Goal: Find contact information: Find contact information

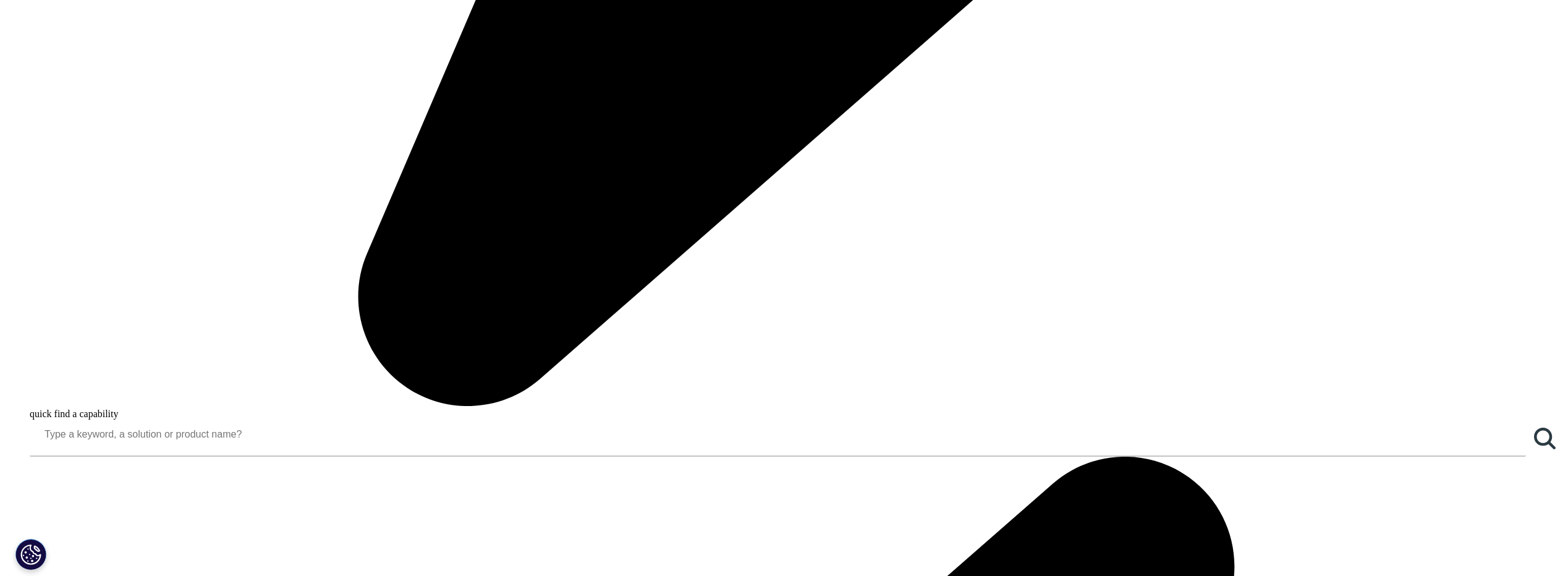
scroll to position [1999, 0]
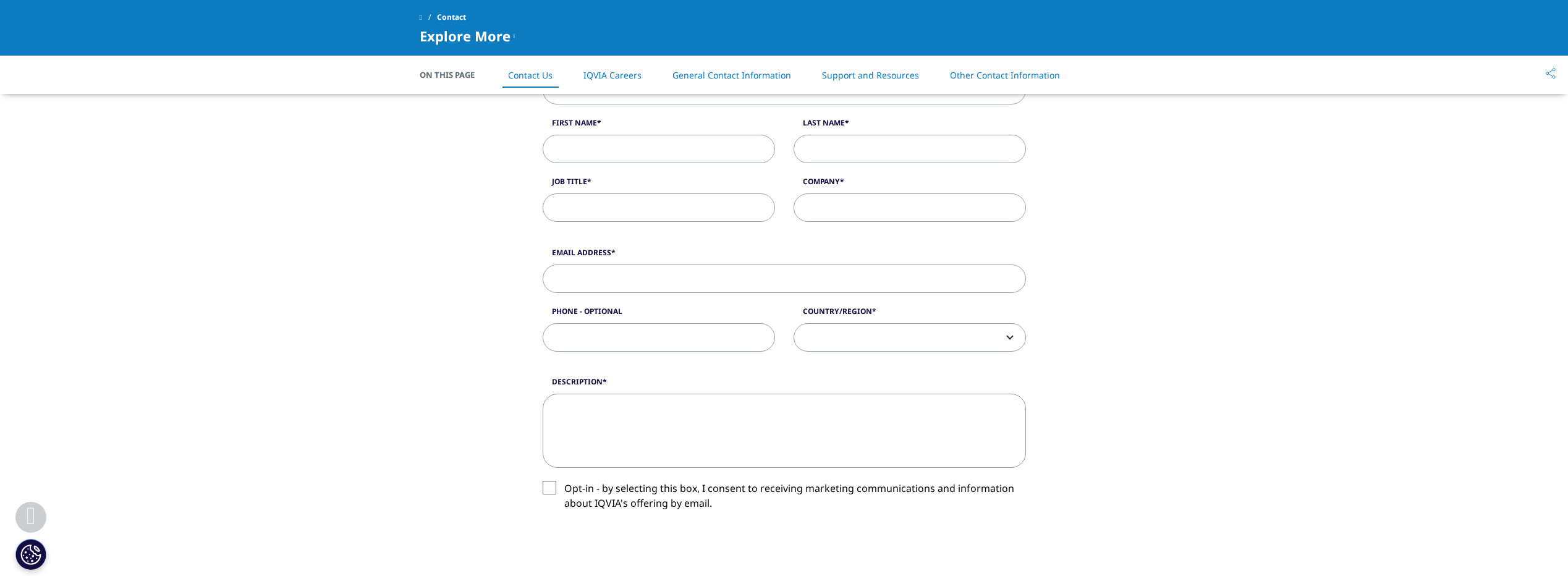
click at [515, 73] on link "Contact Us" at bounding box center [530, 75] width 44 height 12
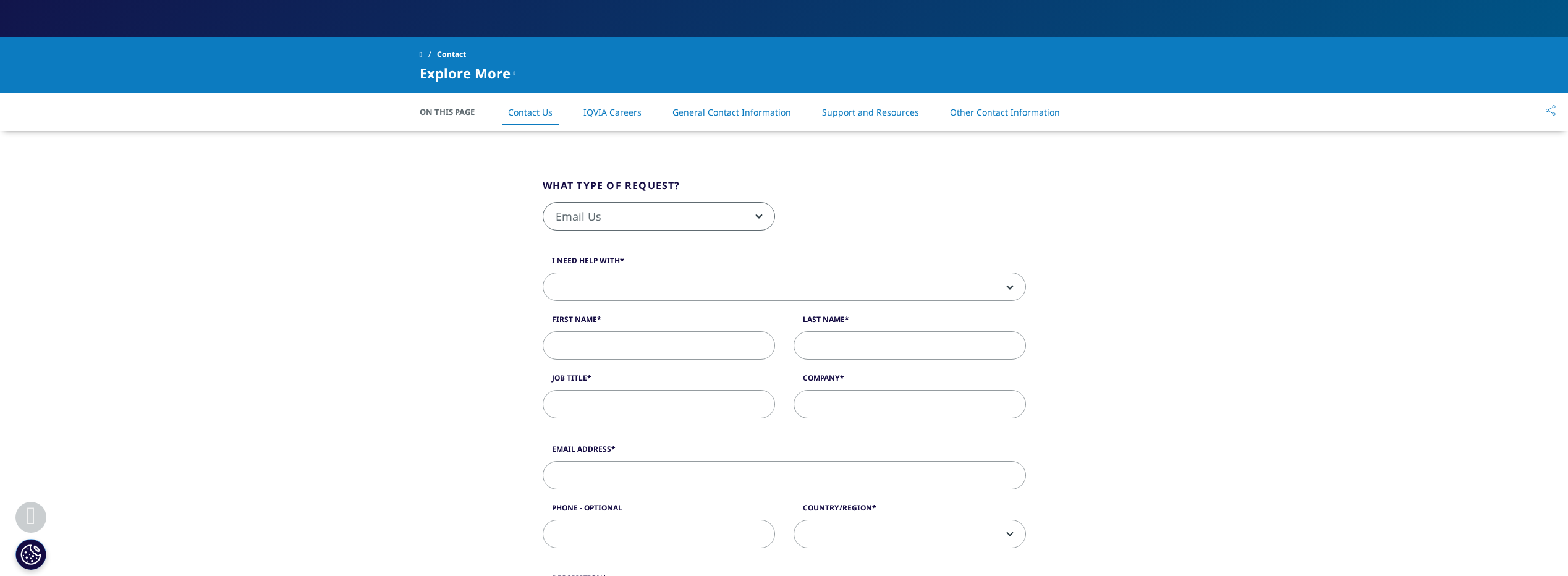
scroll to position [250, 0]
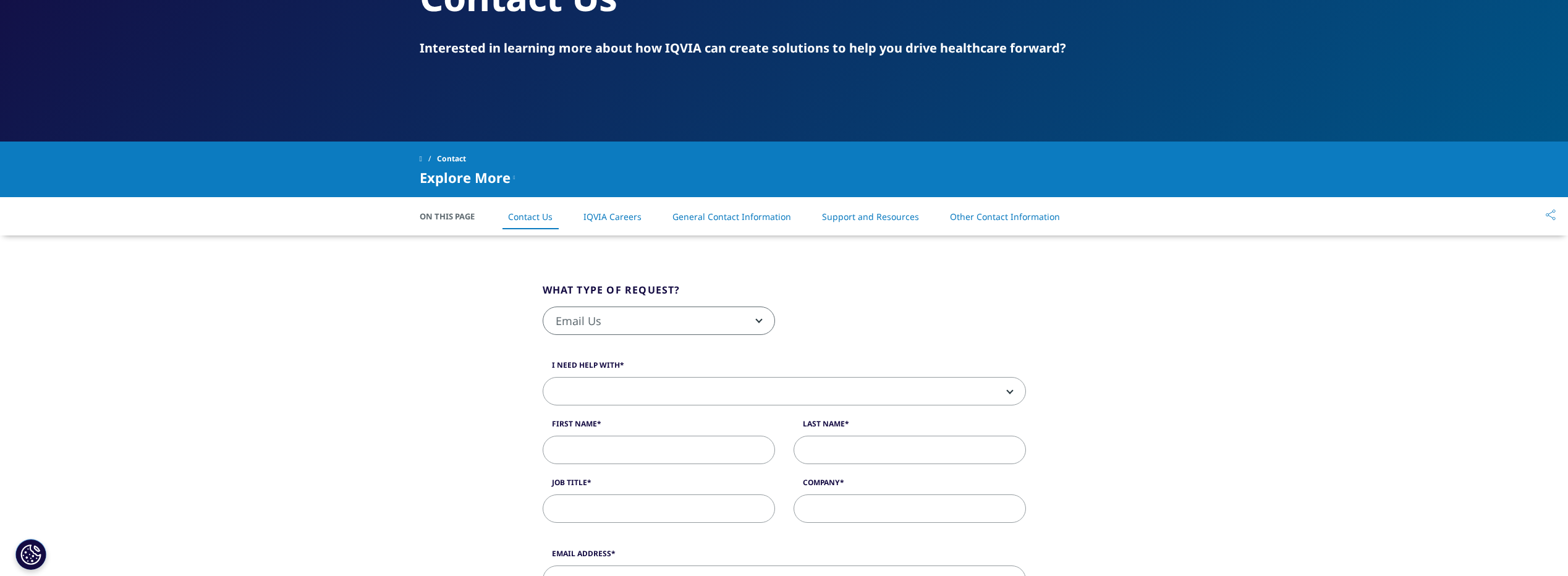
click at [747, 211] on link "General Contact Information" at bounding box center [732, 216] width 118 height 12
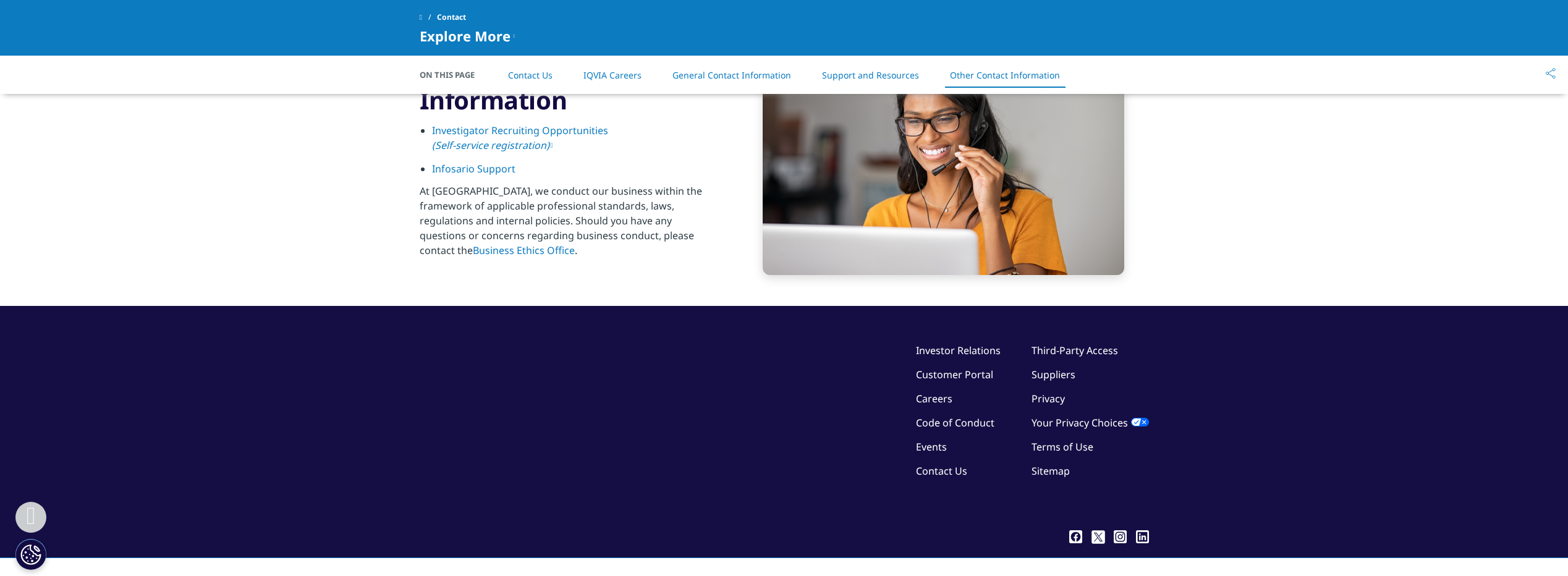
scroll to position [1999, 0]
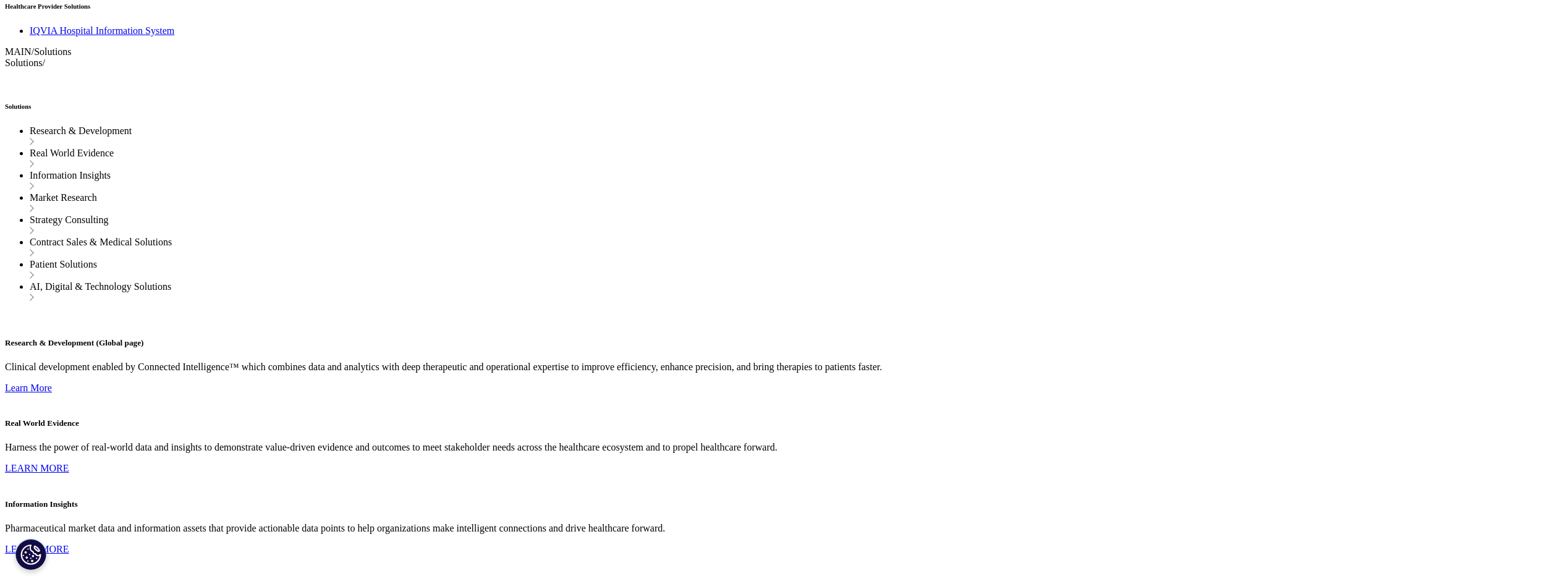
scroll to position [2921, 0]
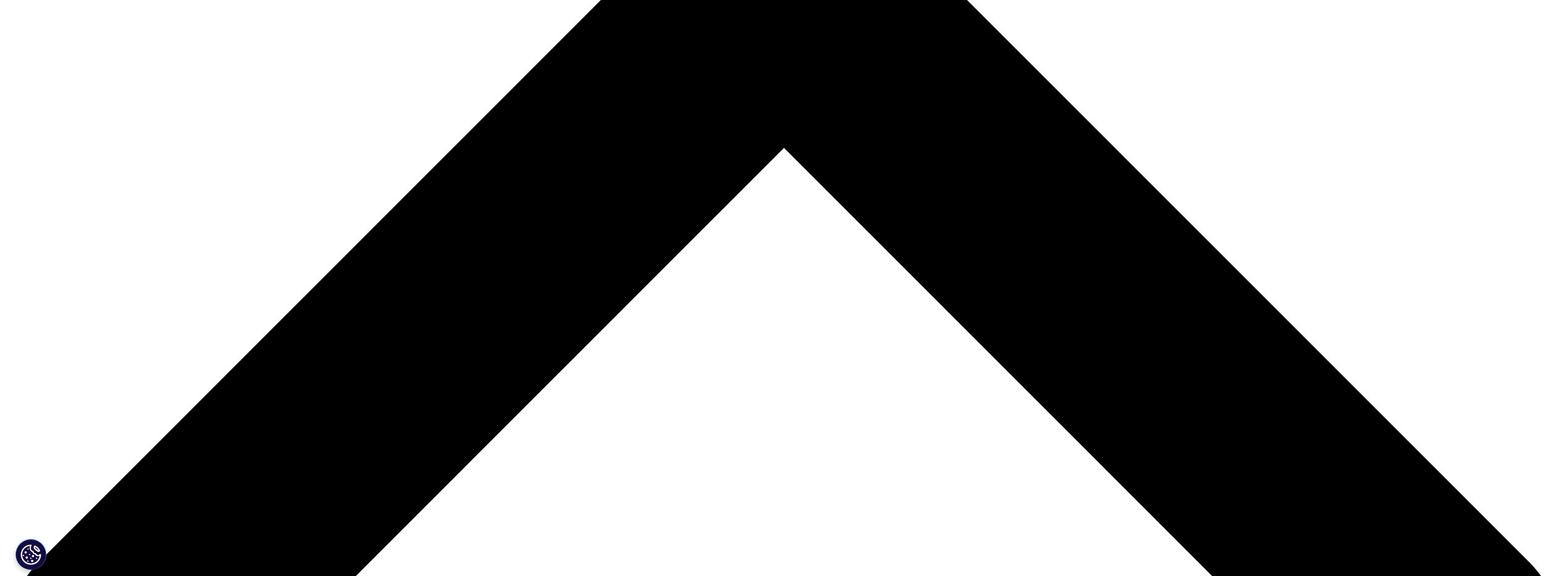
scroll to position [823, 0]
